Goal: Information Seeking & Learning: Learn about a topic

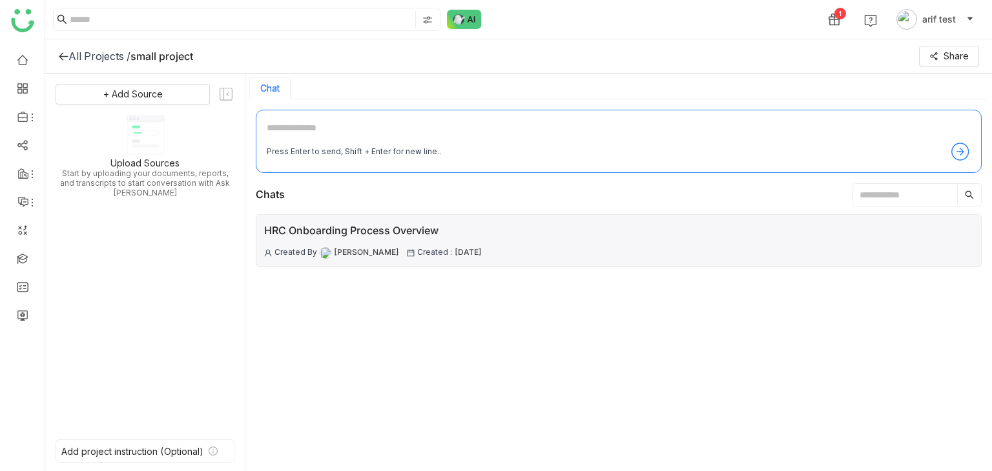
click at [956, 225] on div "HRC Onboarding Process Overview Created By Arif uddin Created : 30 Jun , 2025" at bounding box center [619, 240] width 726 height 53
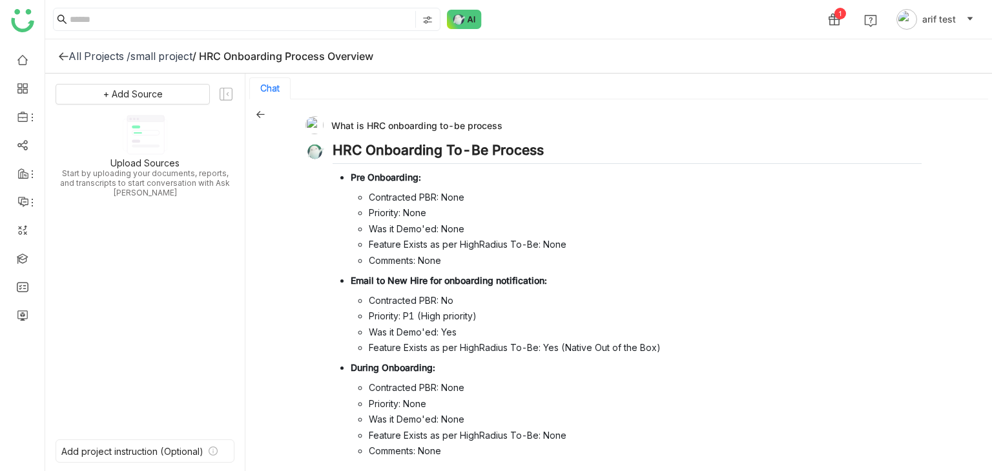
click at [263, 112] on div "What is HRC onboarding to-be process HRC Onboarding To-Be Process Pre Onboardin…" at bounding box center [618, 286] width 747 height 374
click at [263, 112] on icon at bounding box center [260, 114] width 9 height 9
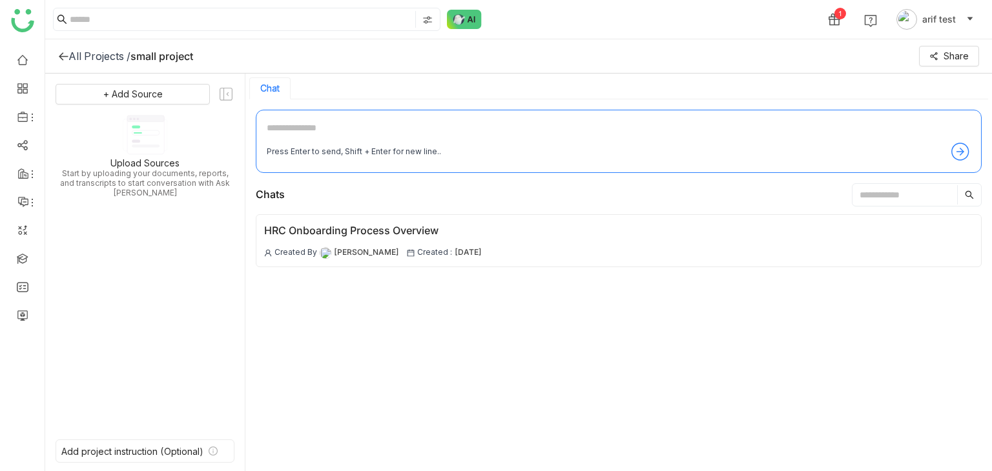
click at [403, 77] on div "Chat" at bounding box center [618, 88] width 739 height 22
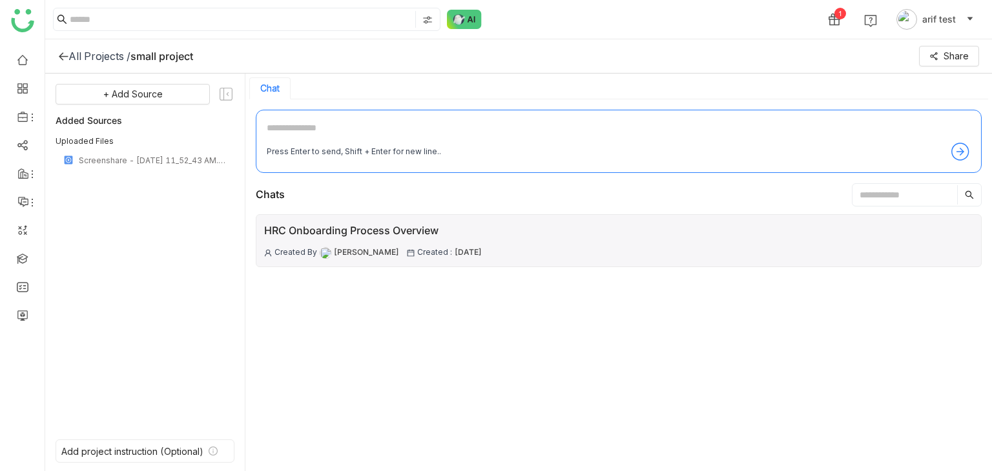
click at [548, 240] on div "HRC Onboarding Process Overview Created By [PERSON_NAME] Created : [DATE]" at bounding box center [619, 240] width 726 height 53
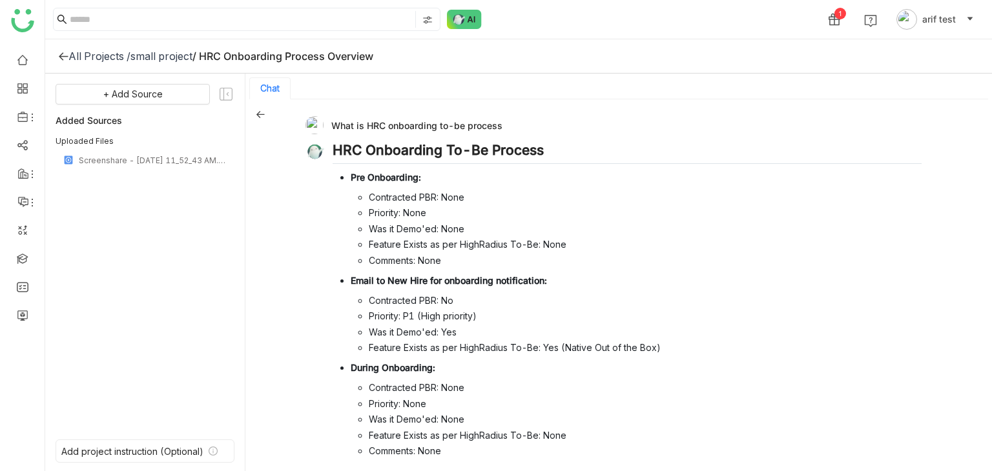
click at [65, 56] on icon at bounding box center [63, 56] width 9 height 8
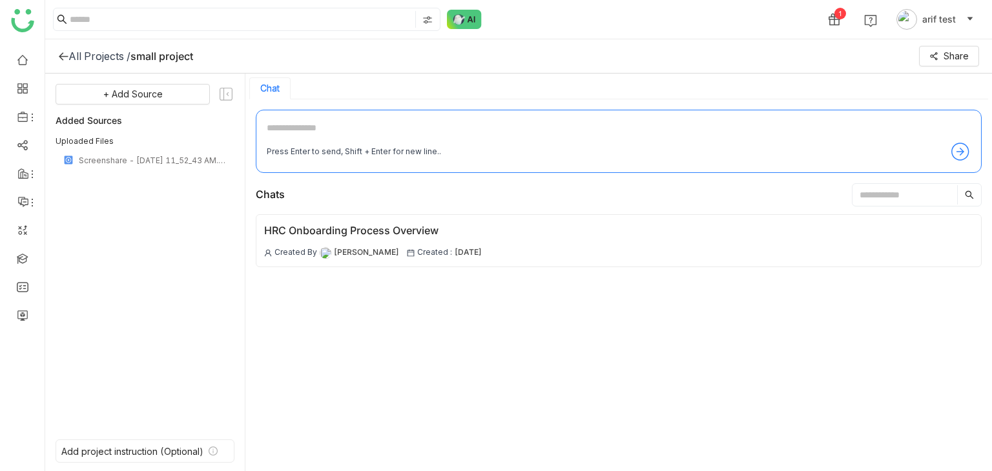
click at [65, 56] on icon at bounding box center [63, 56] width 9 height 8
click at [67, 54] on icon at bounding box center [63, 56] width 10 height 10
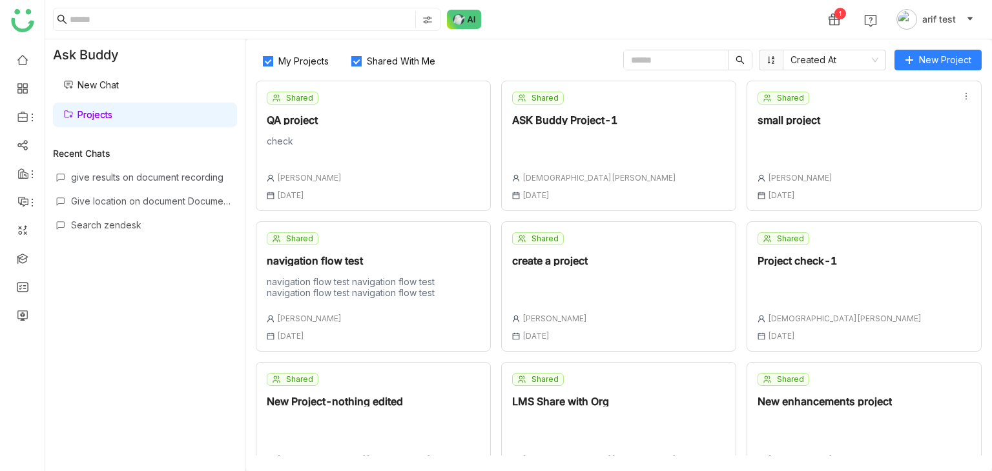
click at [356, 176] on div "Shared QA project check [PERSON_NAME] [DATE]" at bounding box center [373, 146] width 235 height 130
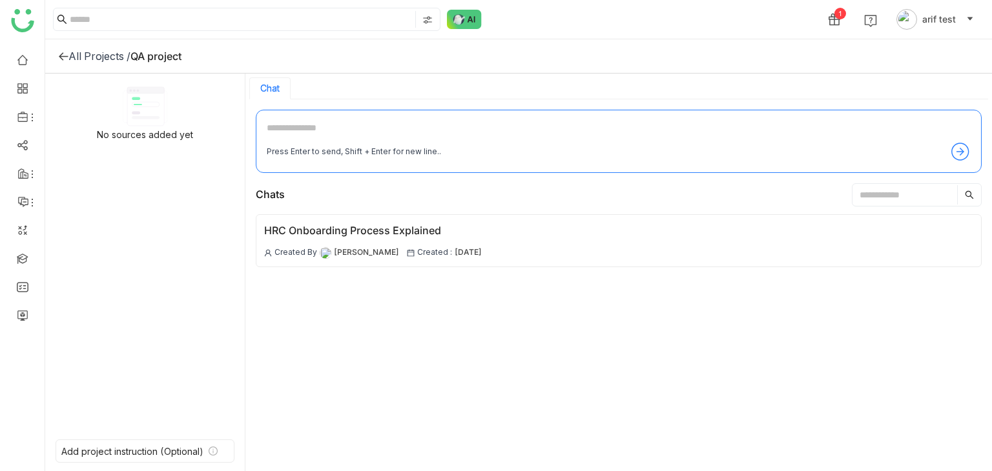
click at [60, 56] on icon at bounding box center [63, 56] width 9 height 8
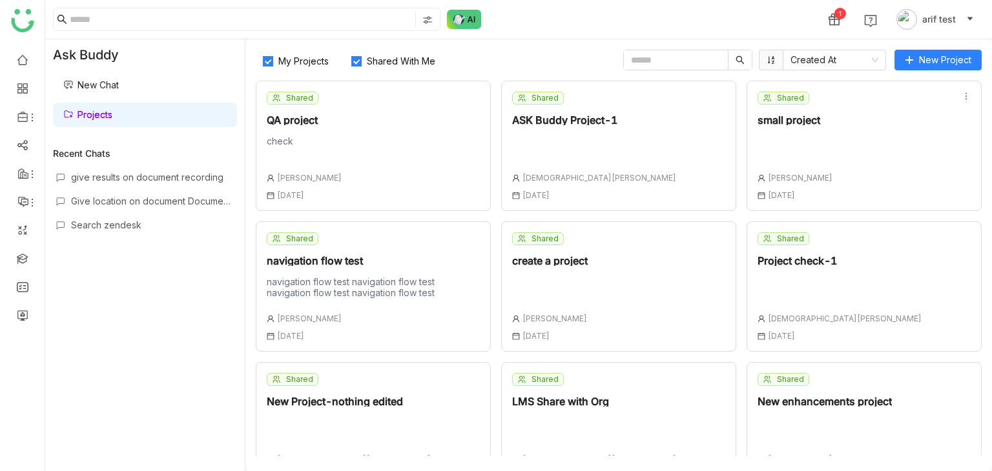
scroll to position [178, 0]
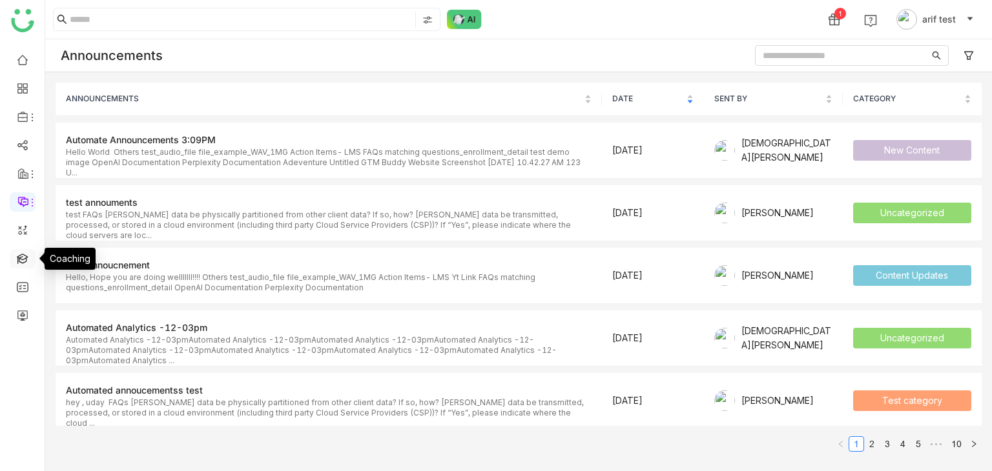
click at [25, 253] on link at bounding box center [23, 258] width 12 height 11
